Goal: Task Accomplishment & Management: Manage account settings

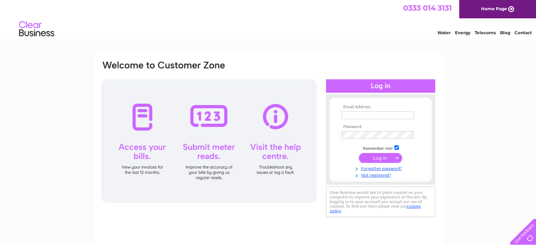
click at [381, 111] on td at bounding box center [381, 115] width 82 height 11
click at [381, 116] on input "text" at bounding box center [377, 115] width 73 height 8
type input "info@bandrresolve.com"
click at [382, 159] on input "submit" at bounding box center [380, 158] width 43 height 10
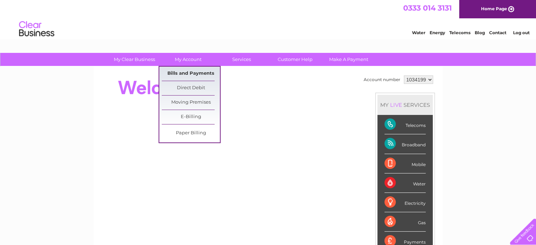
click at [193, 72] on link "Bills and Payments" at bounding box center [191, 74] width 58 height 14
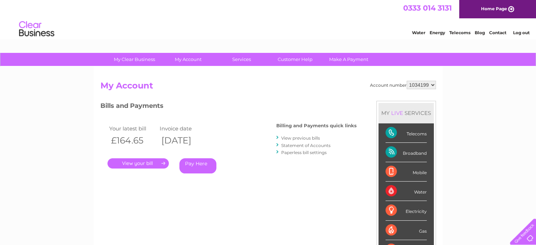
click at [519, 33] on link "Log out" at bounding box center [520, 32] width 17 height 5
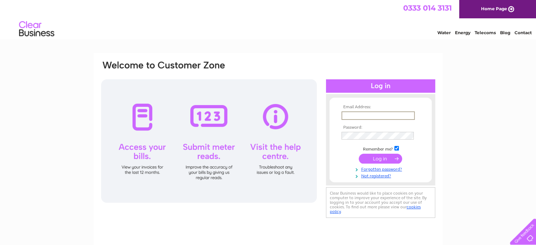
click at [362, 116] on input "text" at bounding box center [377, 115] width 73 height 8
type input "[EMAIL_ADDRESS][DOMAIN_NAME]"
click at [382, 157] on input "submit" at bounding box center [380, 158] width 43 height 10
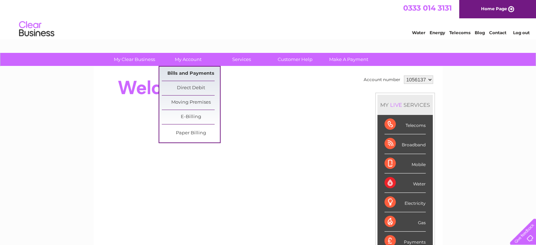
click at [186, 70] on link "Bills and Payments" at bounding box center [191, 74] width 58 height 14
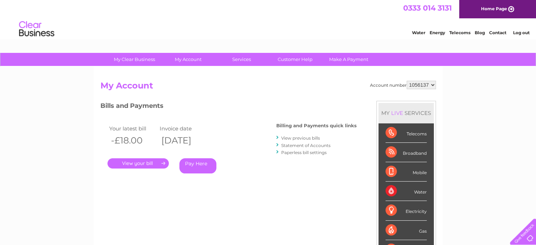
click at [519, 32] on link "Log out" at bounding box center [520, 32] width 17 height 5
